Goal: Check status: Check status

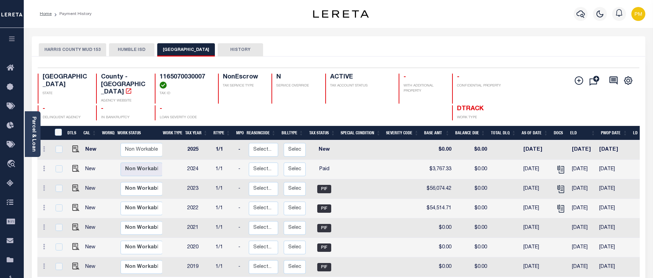
click at [80, 49] on button "HARRIS COUNTY MUD 153" at bounding box center [72, 49] width 67 height 13
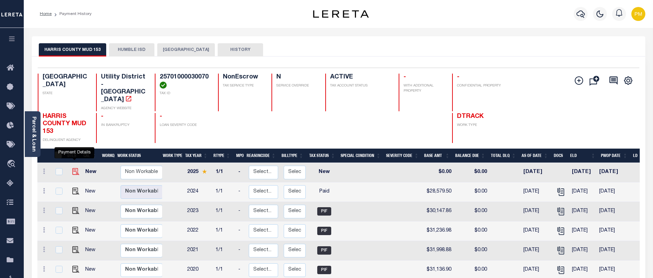
click at [74, 168] on img "" at bounding box center [75, 171] width 7 height 7
checkbox input "true"
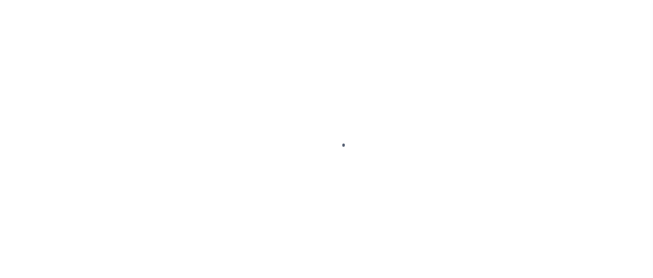
select select "NW2"
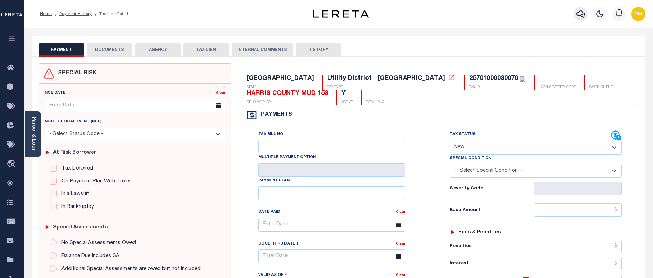
click at [582, 15] on icon "button" at bounding box center [580, 13] width 8 height 7
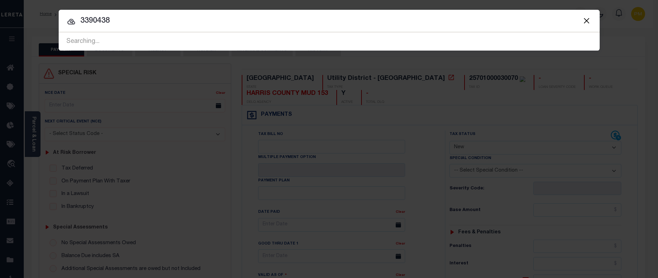
type input "3390438"
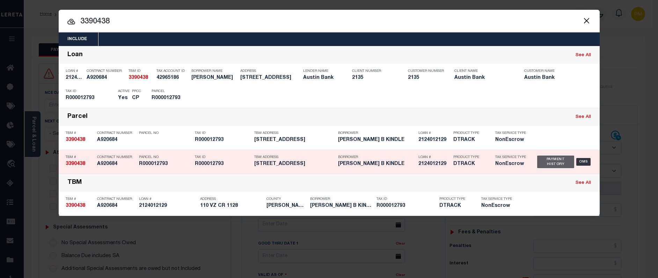
click at [546, 167] on div "Payment History" at bounding box center [555, 162] width 37 height 13
